Goal: Transaction & Acquisition: Purchase product/service

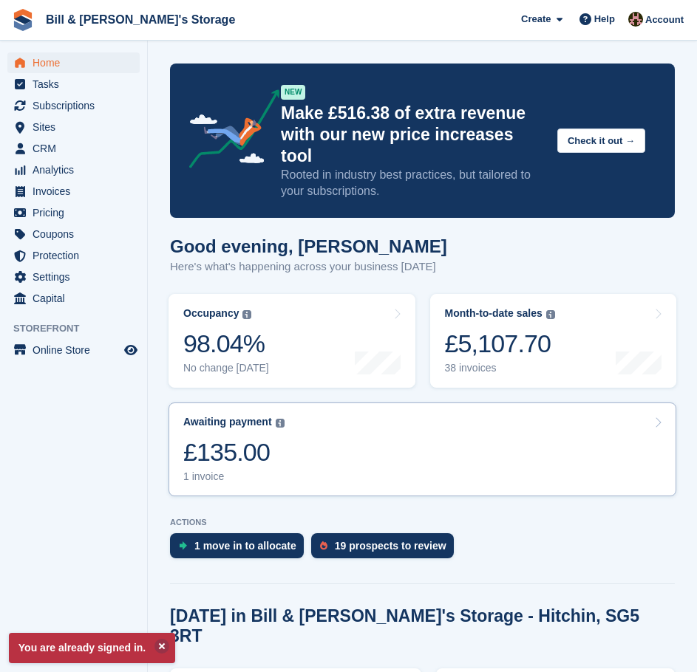
click at [378, 406] on link "Awaiting payment The total outstanding balance on all open invoices. £135.00 1 …" at bounding box center [422, 450] width 508 height 94
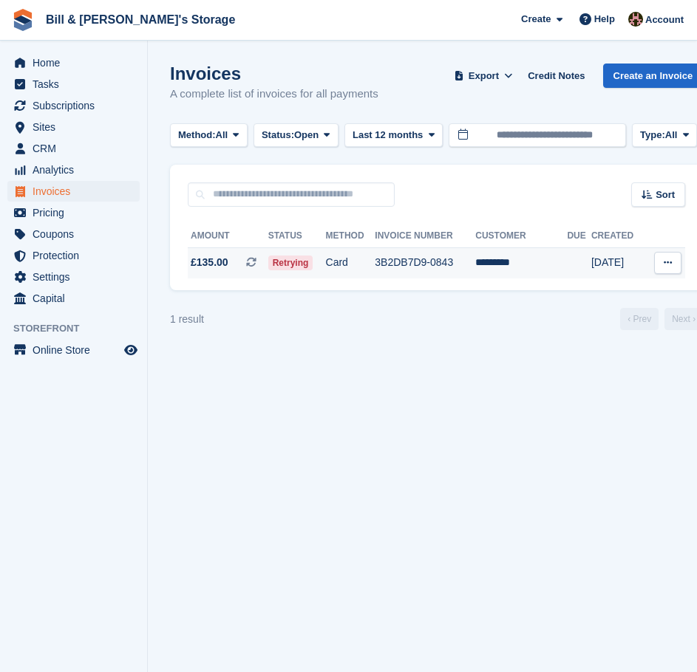
click at [436, 262] on td "3B2DB7D9-0843" at bounding box center [425, 263] width 100 height 31
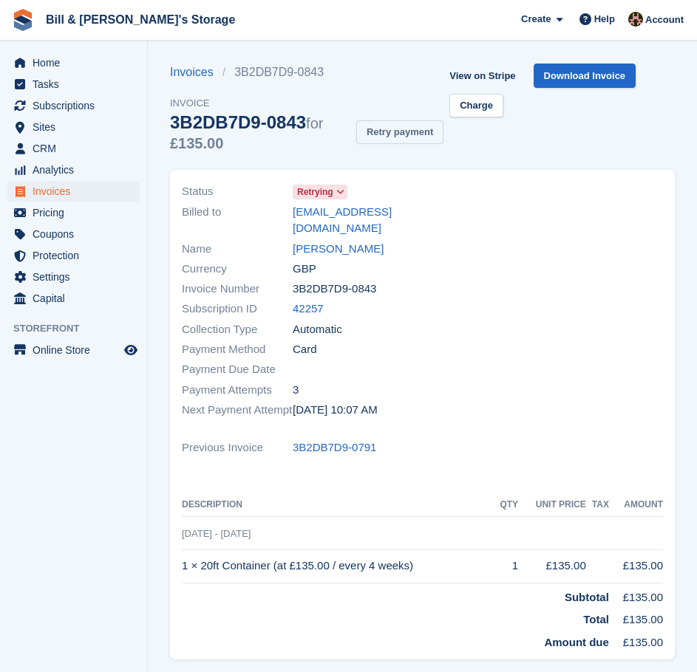
click at [399, 131] on button "Retry payment" at bounding box center [399, 132] width 87 height 24
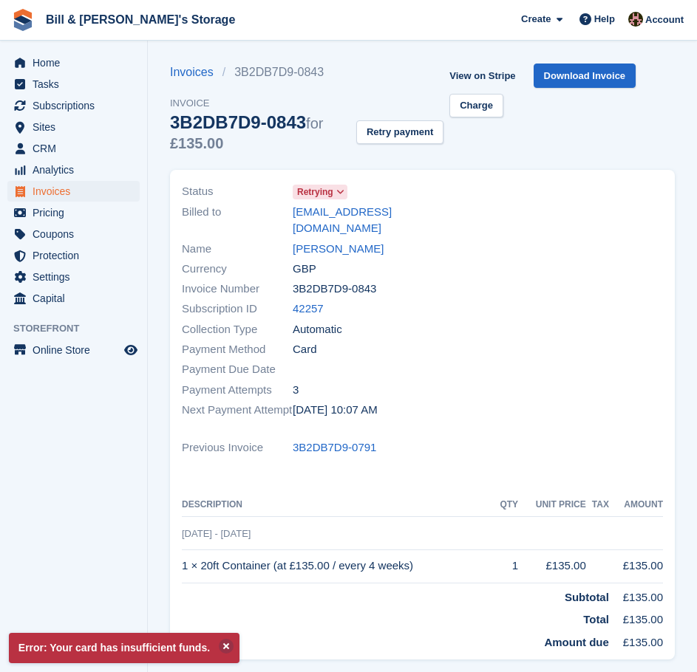
click at [443, 294] on div at bounding box center [548, 301] width 250 height 256
click at [37, 61] on span "Home" at bounding box center [77, 62] width 89 height 21
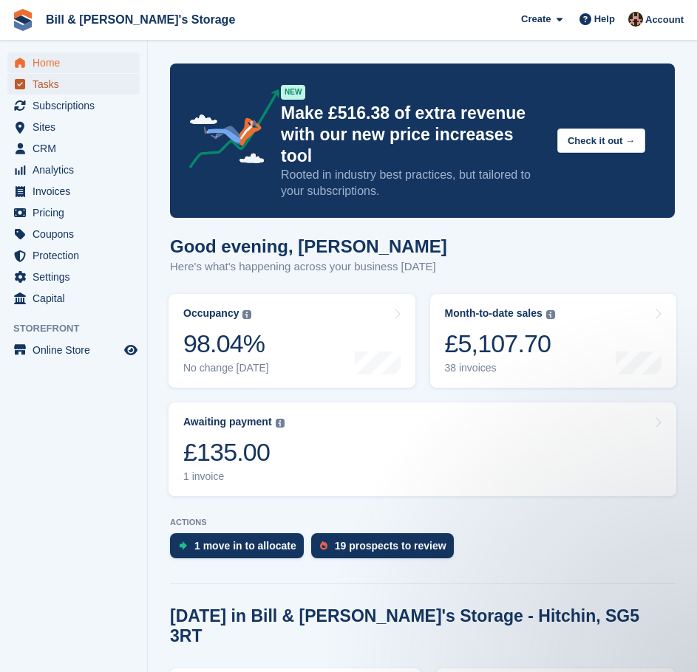
click at [81, 77] on span "Tasks" at bounding box center [77, 84] width 89 height 21
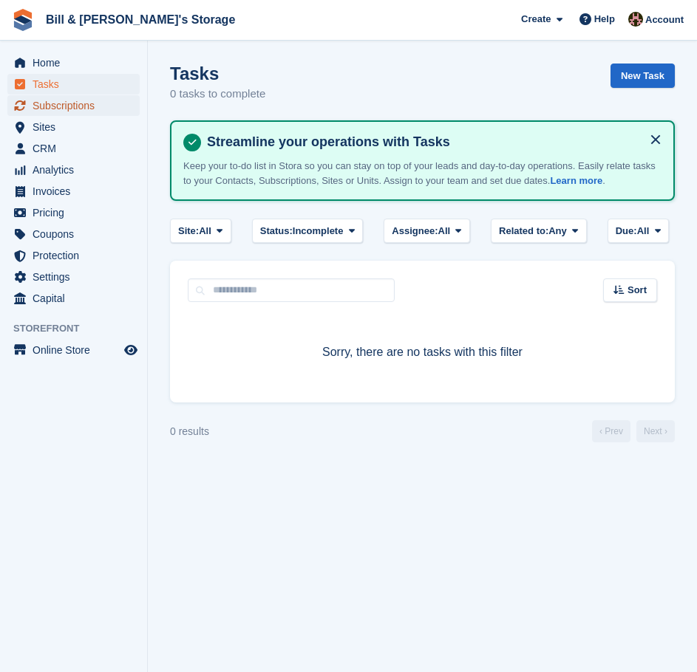
click at [76, 99] on span "Subscriptions" at bounding box center [77, 105] width 89 height 21
